Goal: Register for event/course

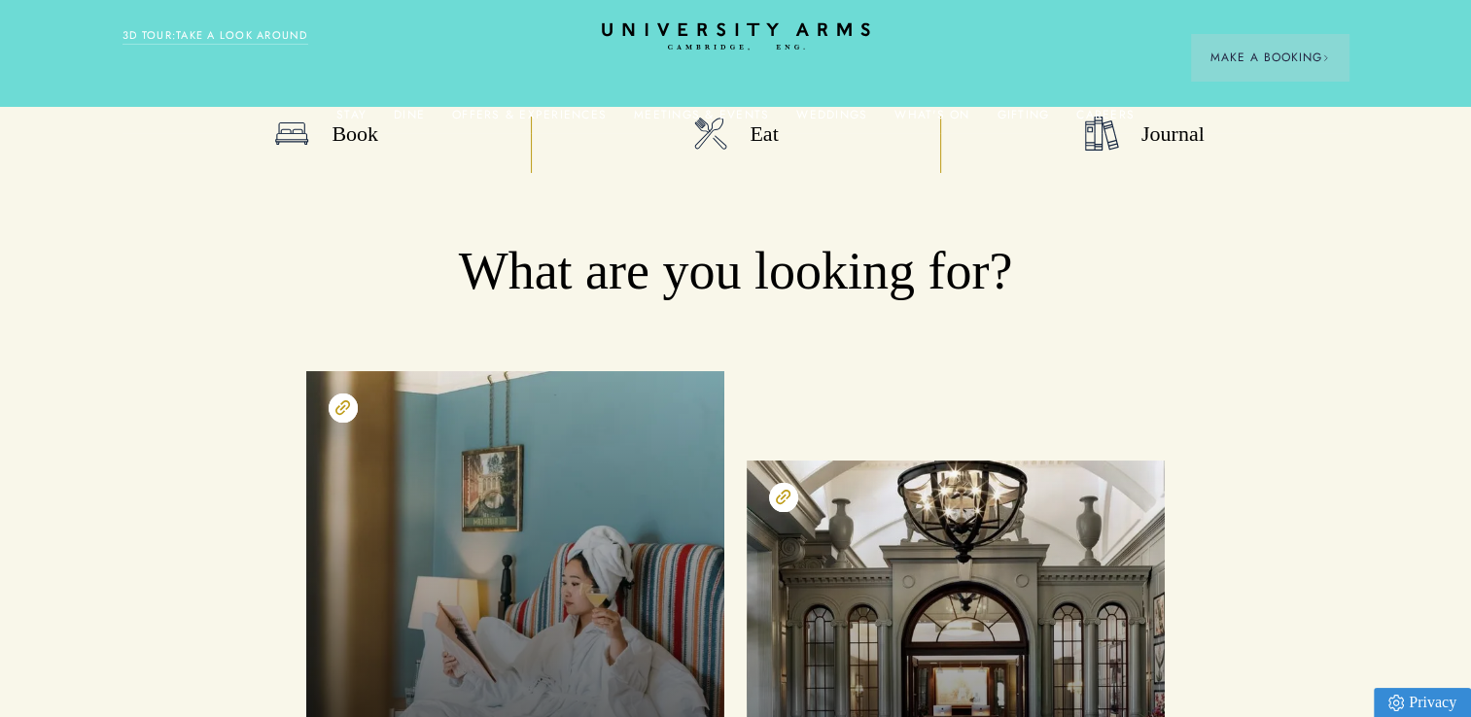
click at [709, 25] on icon "CAMBRIDGE’S LEADING LUXURY HOTEL SINCE [DATE]" at bounding box center [735, 36] width 273 height 28
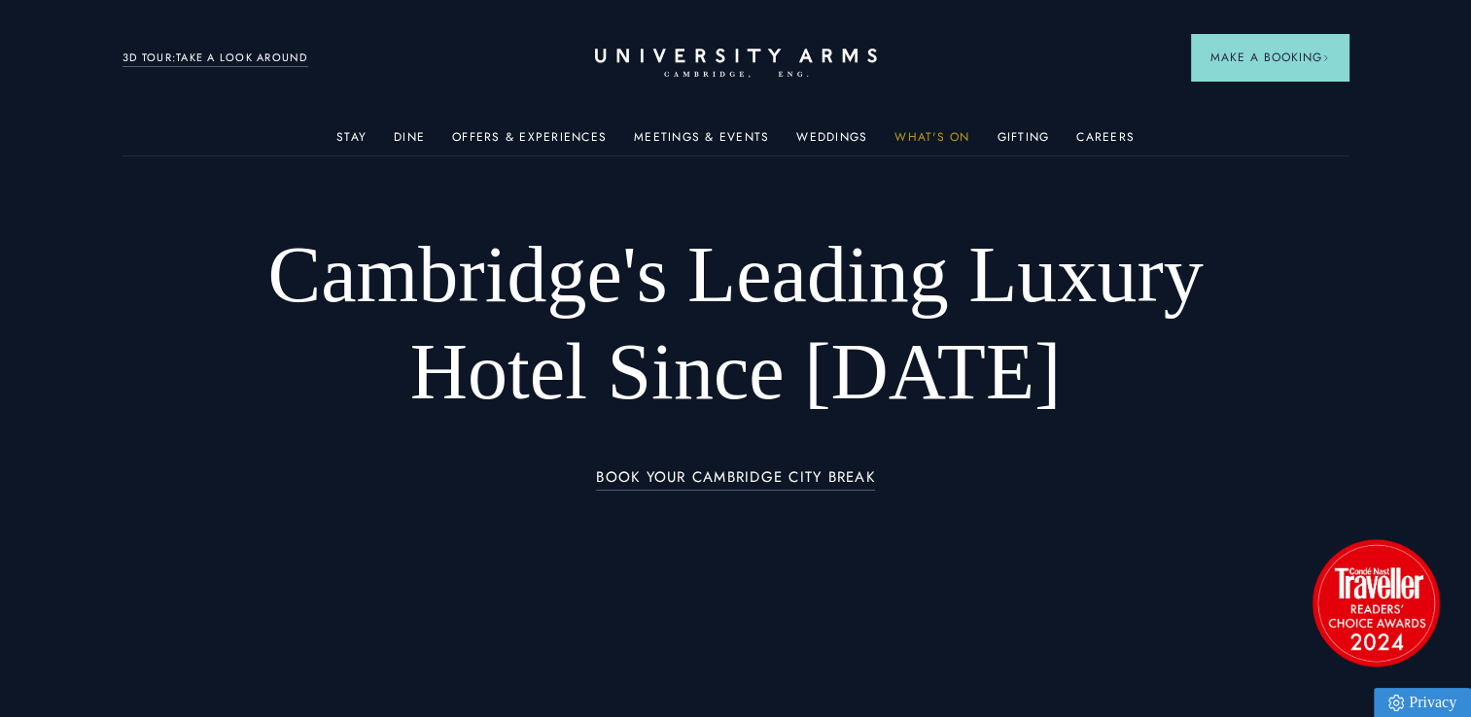
click at [908, 137] on link "What's On" at bounding box center [931, 142] width 75 height 25
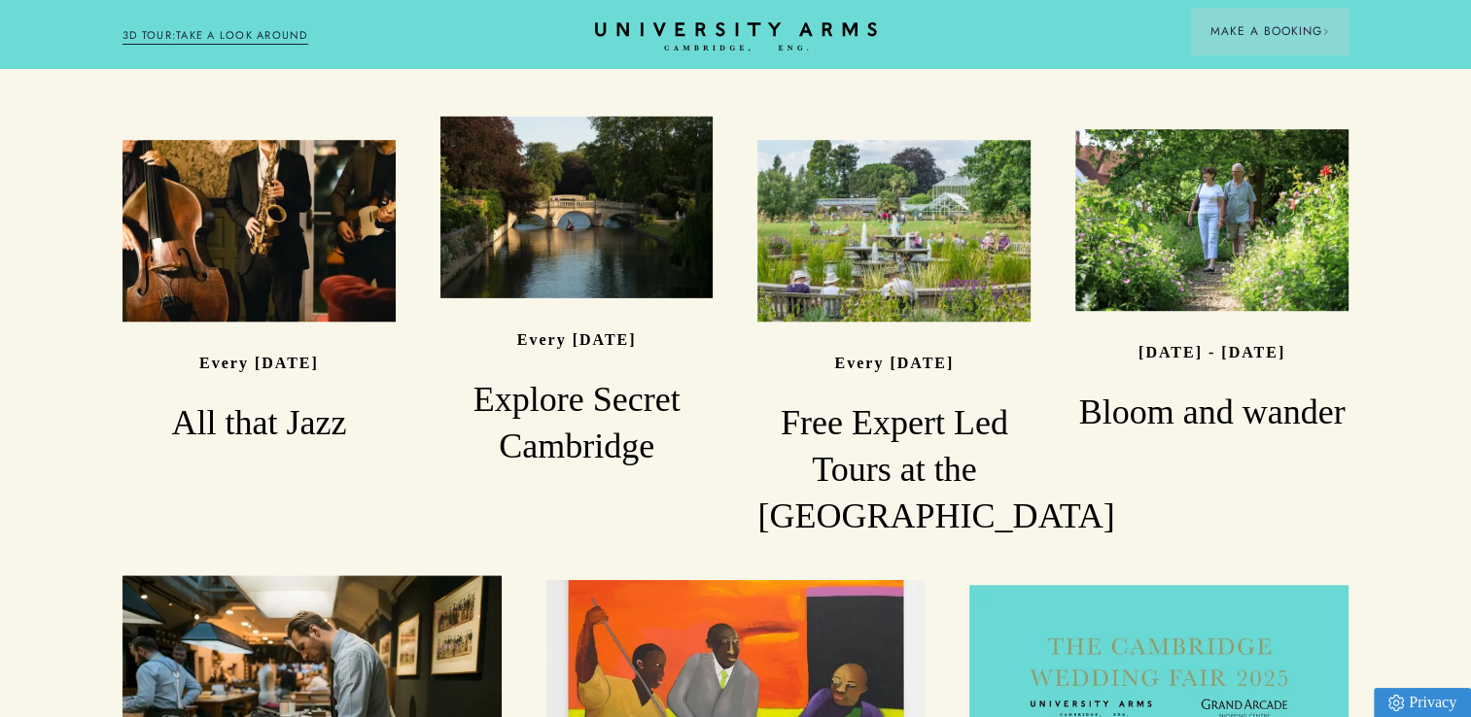
scroll to position [1652, 0]
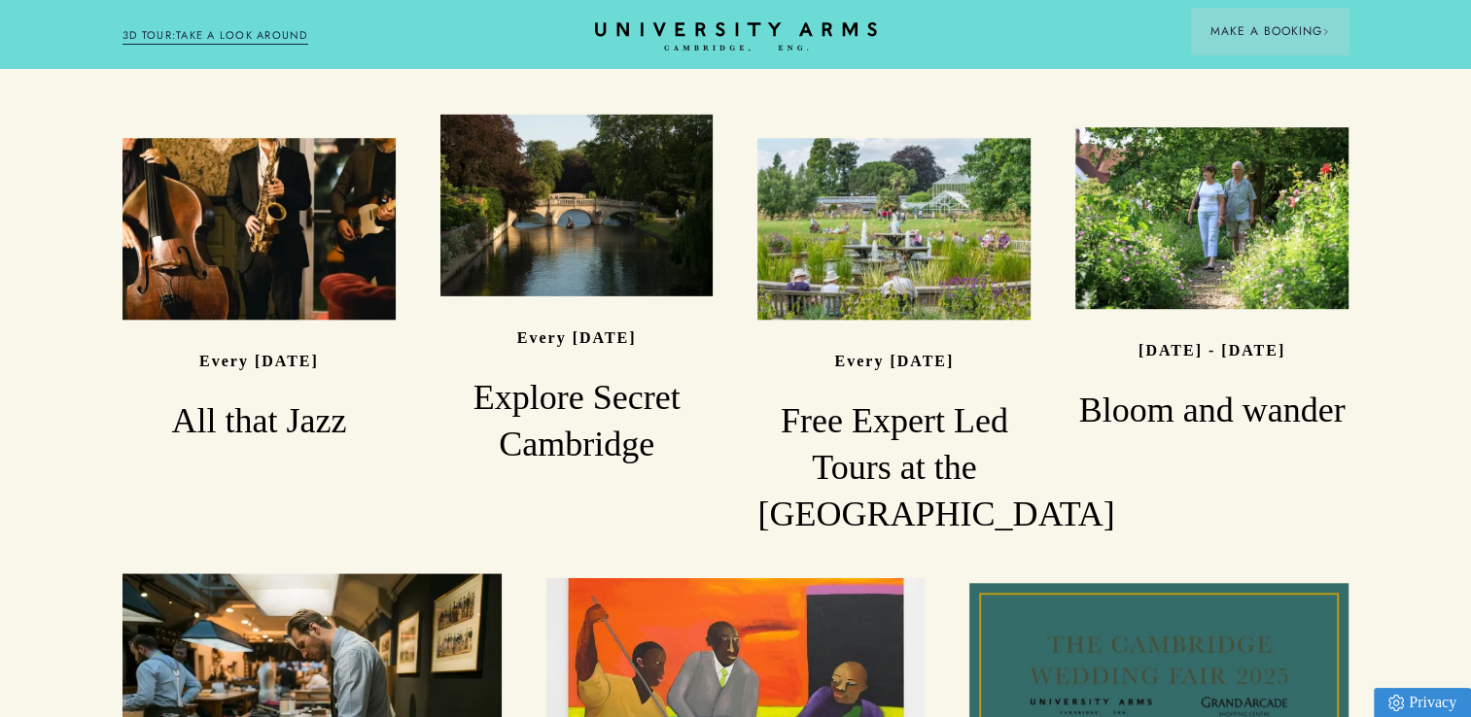
click at [1184, 583] on div "Read" at bounding box center [1158, 709] width 379 height 253
